Goal: Task Accomplishment & Management: Complete application form

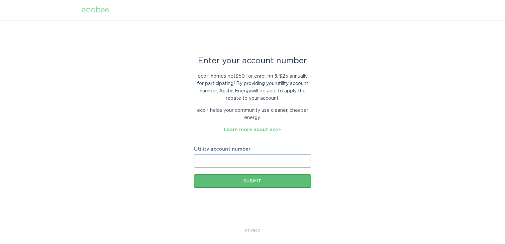
click at [213, 160] on input "Utility account number" at bounding box center [252, 160] width 117 height 13
paste input "5930843765"
click at [268, 141] on div "Enter your account number eco+ homes get $50 for enrolling & $25 annually for p…" at bounding box center [252, 122] width 117 height 130
click at [249, 179] on div "Submit" at bounding box center [252, 181] width 110 height 4
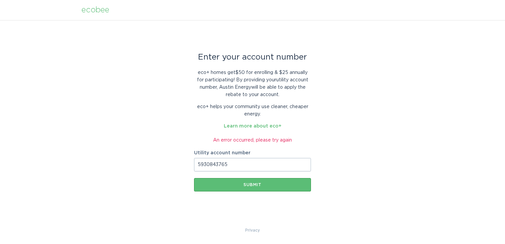
drag, startPoint x: 232, startPoint y: 165, endPoint x: 188, endPoint y: 160, distance: 43.4
click at [188, 160] on div "Enter your account number eco+ homes get $50 for enrolling & $25 annually for p…" at bounding box center [252, 123] width 505 height 206
paste input "7512051"
click at [401, 182] on div "Enter your account number eco+ homes get $50 for enrolling & $25 annually for p…" at bounding box center [252, 123] width 505 height 206
click at [255, 186] on button "Submit" at bounding box center [252, 184] width 117 height 13
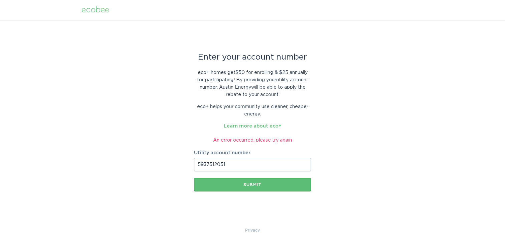
click at [159, 134] on div "Enter your account number eco+ homes get $50 for enrolling & $25 annually for p…" at bounding box center [252, 123] width 505 height 206
drag, startPoint x: 230, startPoint y: 166, endPoint x: 194, endPoint y: 158, distance: 36.2
click at [194, 158] on input "5937512051" at bounding box center [252, 164] width 117 height 13
paste input "0843765"
type input "5930843765"
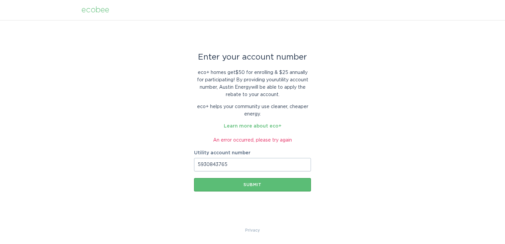
click at [159, 196] on div "Enter your account number eco+ homes get $50 for enrolling & $25 annually for p…" at bounding box center [252, 123] width 505 height 206
click at [218, 185] on div "Submit" at bounding box center [252, 184] width 110 height 4
